Goal: Navigation & Orientation: Find specific page/section

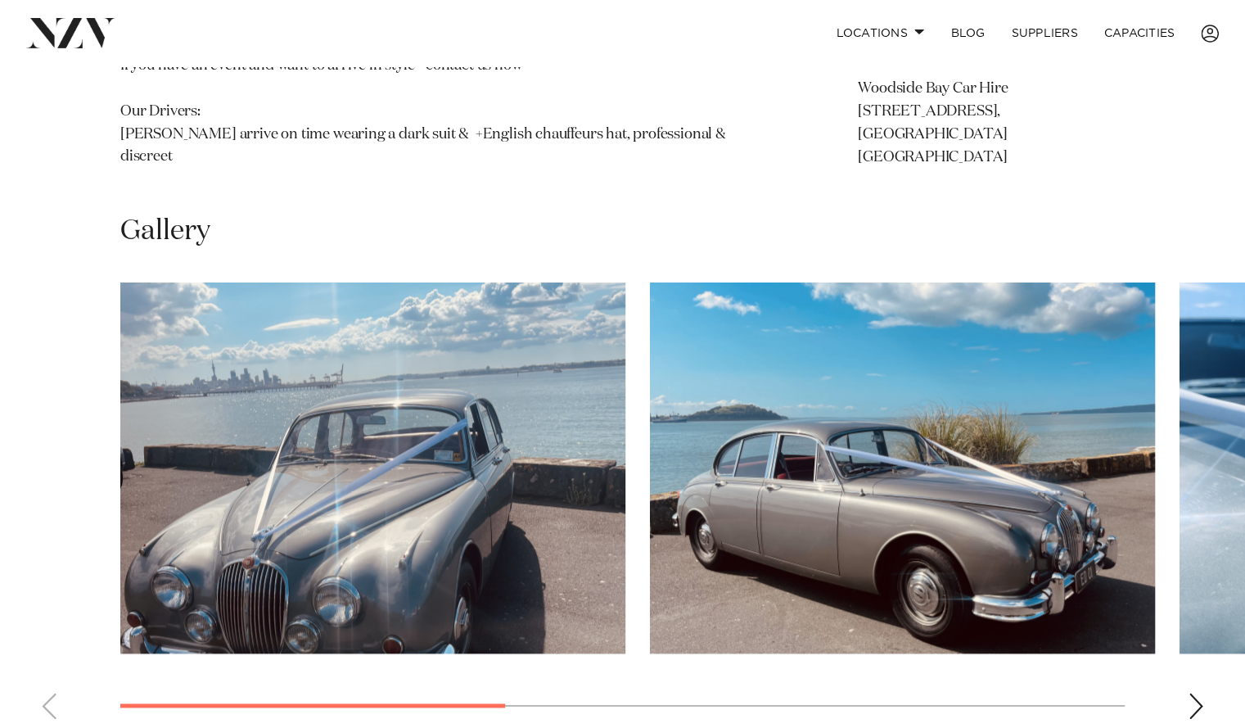
scroll to position [1088, 0]
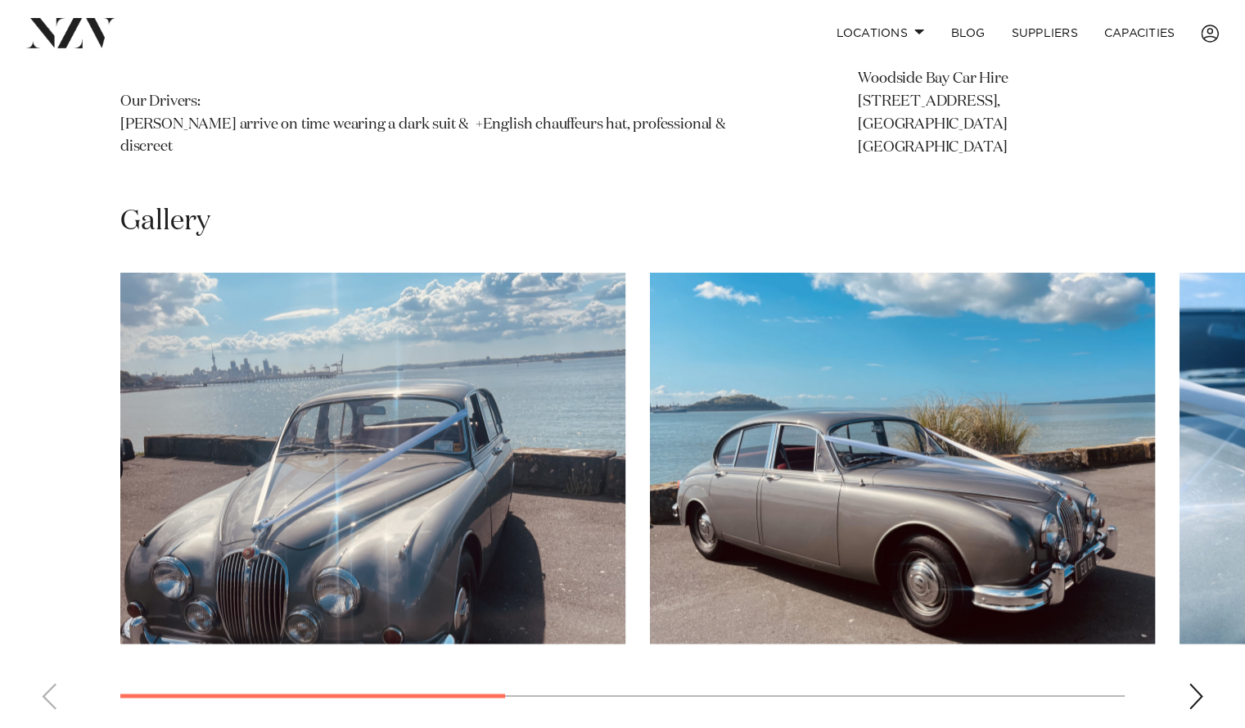
click at [1192, 682] on div "Next slide" at bounding box center [1195, 695] width 16 height 26
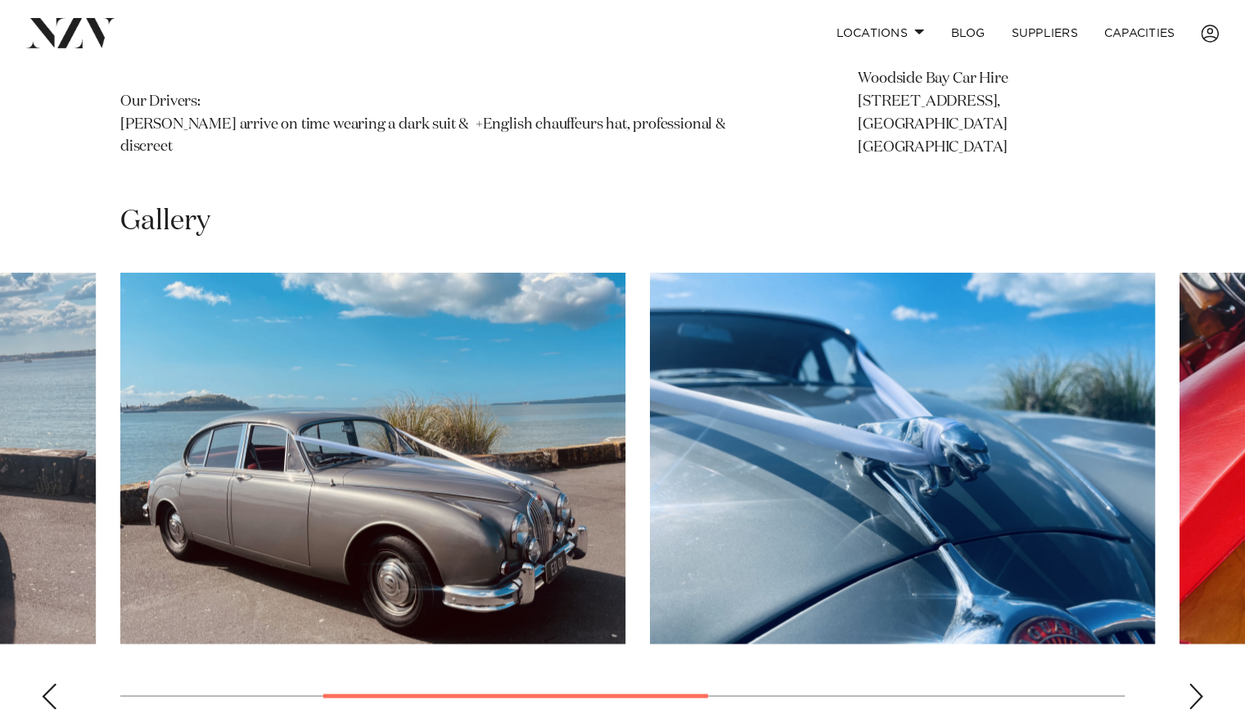
click at [1206, 655] on swiper-container at bounding box center [622, 497] width 1245 height 449
click at [1192, 682] on div "Next slide" at bounding box center [1195, 695] width 16 height 26
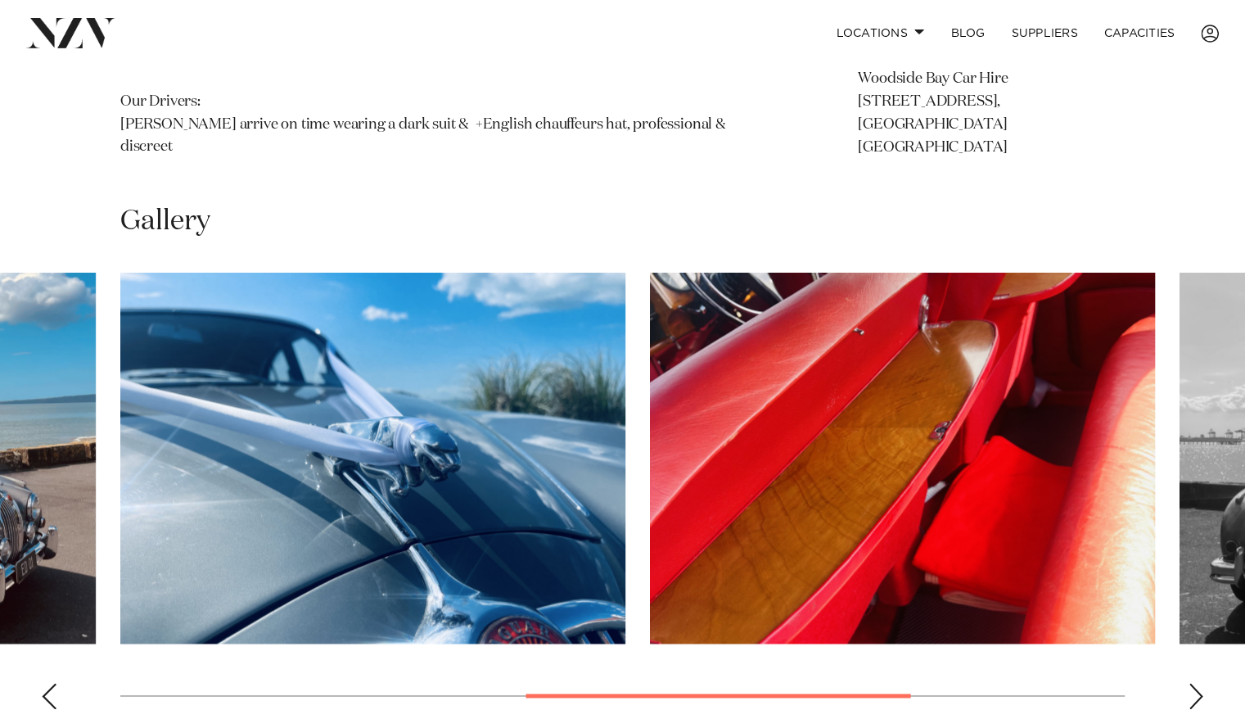
click at [1192, 682] on div "Next slide" at bounding box center [1195, 695] width 16 height 26
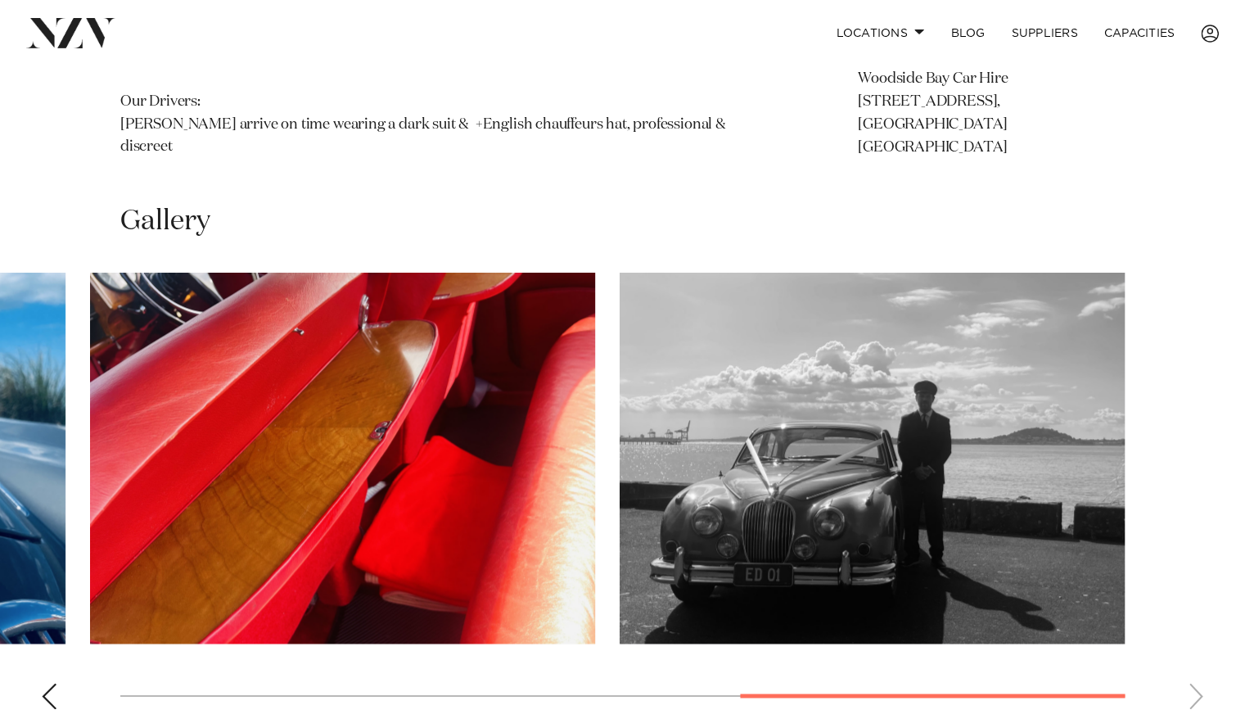
click at [1192, 646] on swiper-container at bounding box center [622, 497] width 1245 height 449
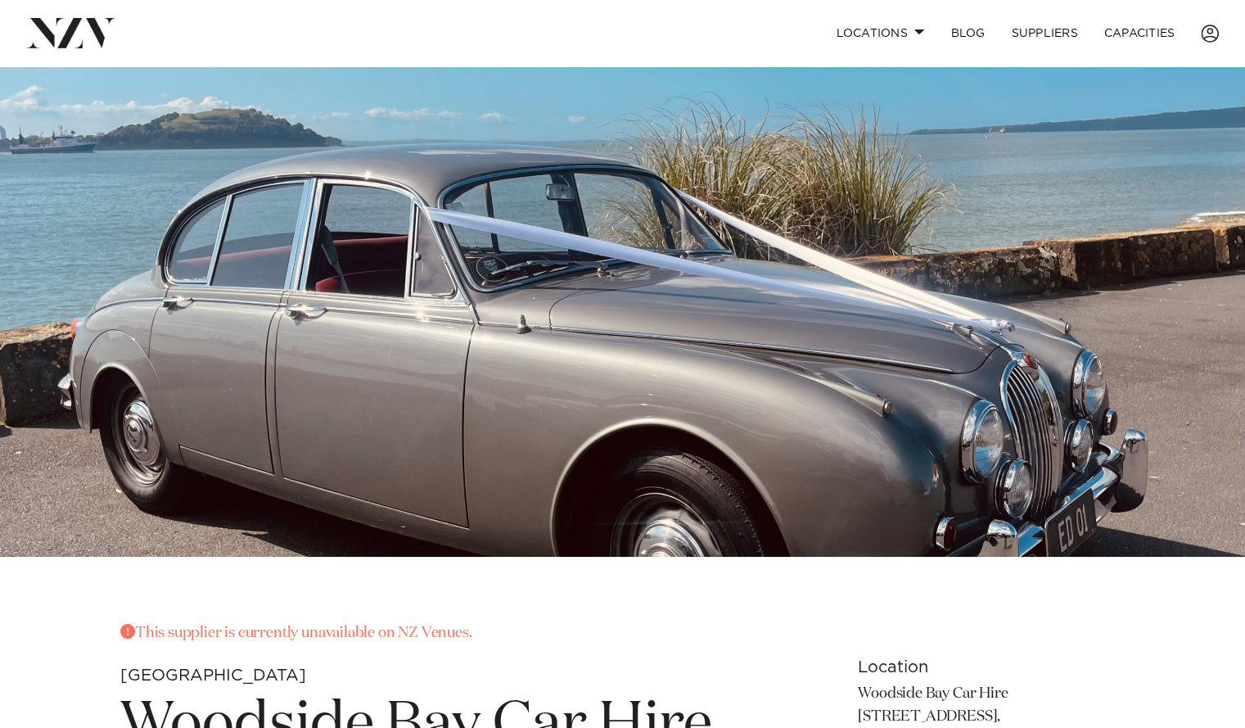
scroll to position [0, 0]
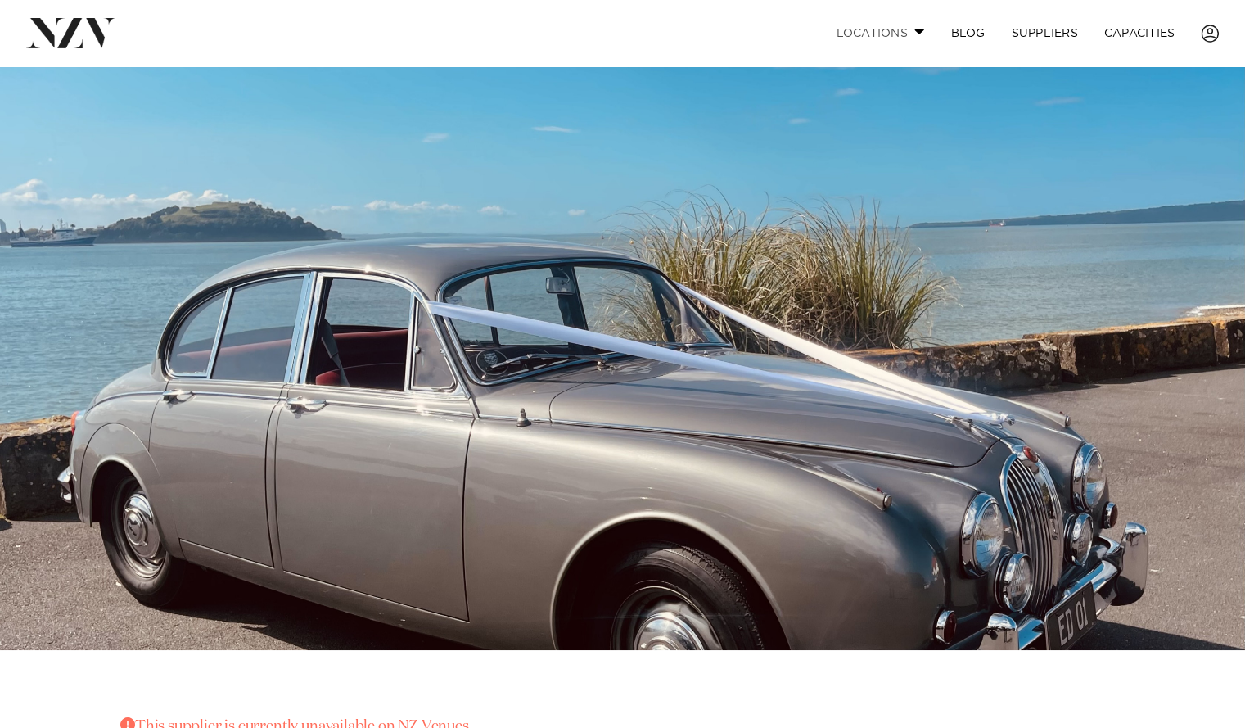
click at [905, 30] on link "Locations" at bounding box center [879, 33] width 115 height 35
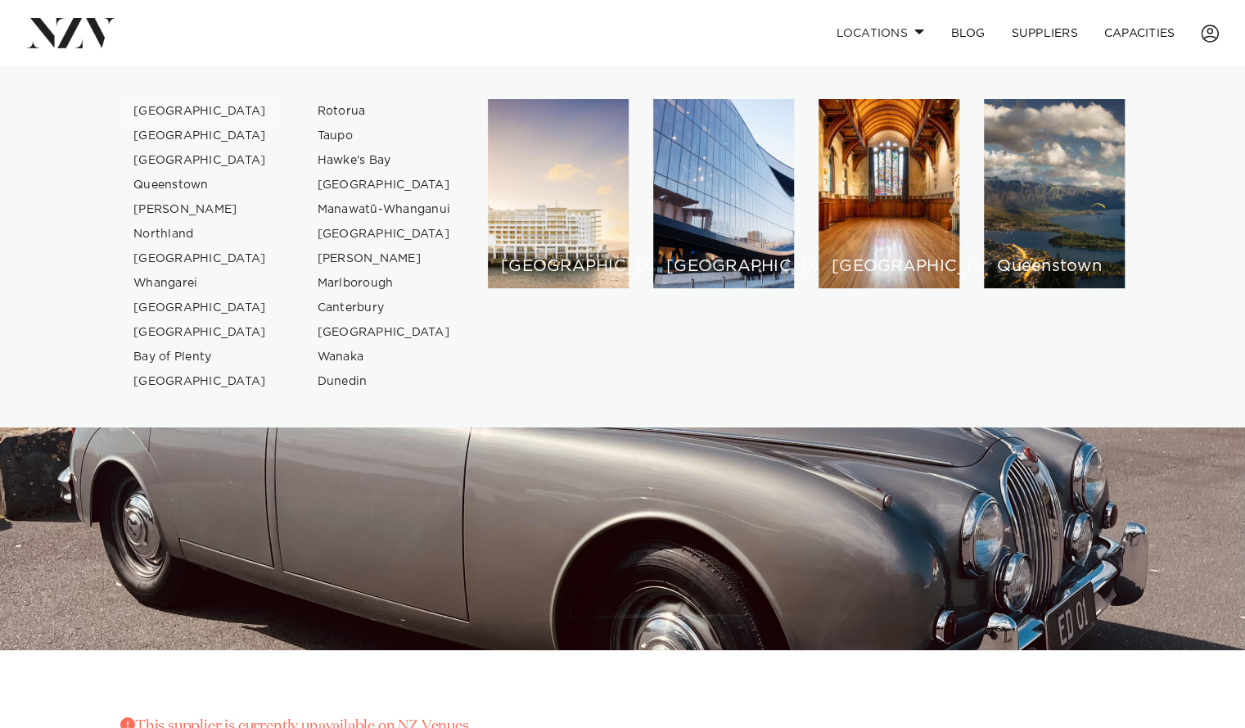
click at [172, 110] on link "[GEOGRAPHIC_DATA]" at bounding box center [200, 111] width 160 height 25
